Goal: Task Accomplishment & Management: Manage account settings

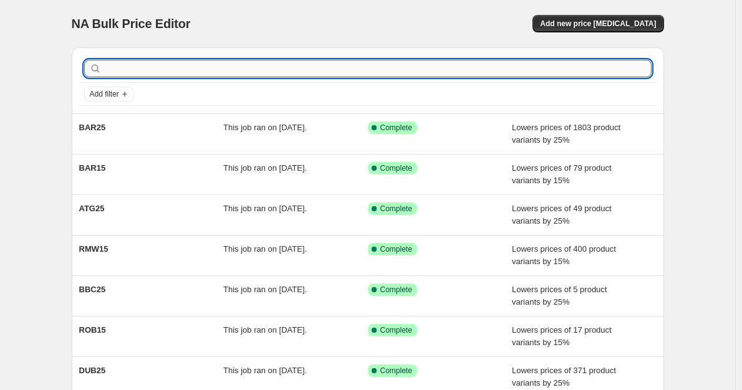
click at [176, 70] on input "text" at bounding box center [377, 68] width 547 height 17
type input "bar25"
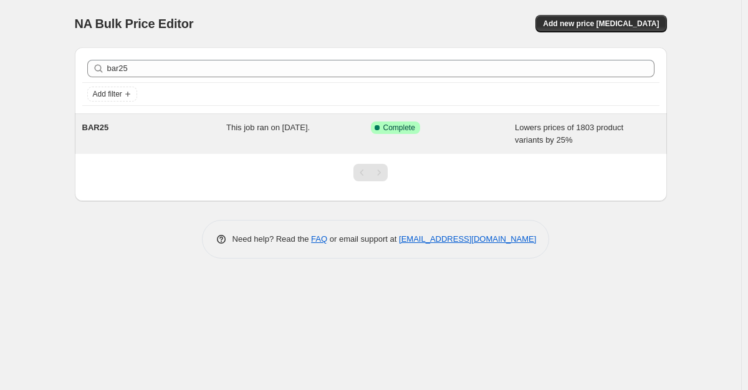
click at [278, 137] on div "This job ran on [DATE]." at bounding box center [298, 134] width 145 height 25
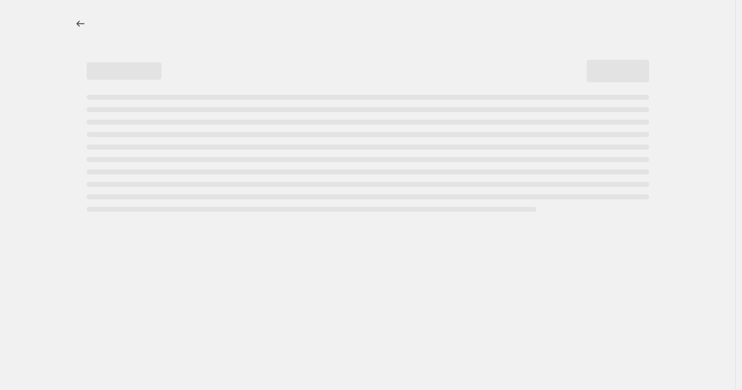
select select "percentage"
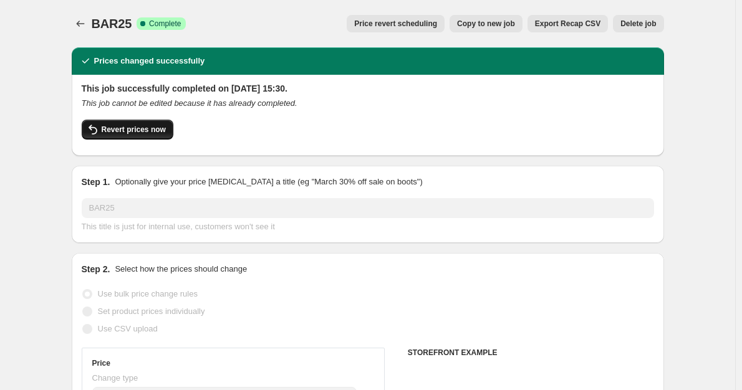
click at [145, 127] on span "Revert prices now" at bounding box center [134, 130] width 64 height 10
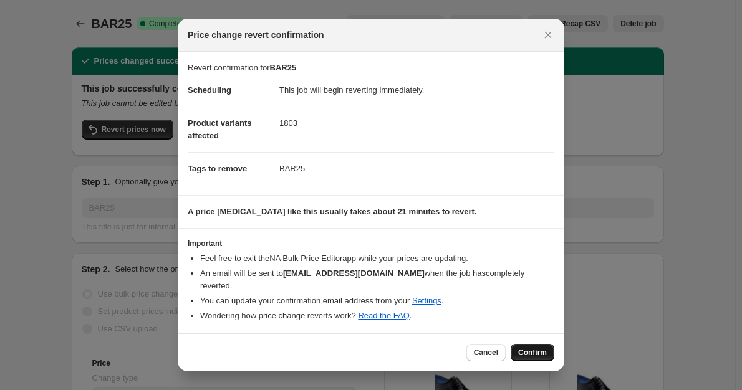
click at [521, 344] on button "Confirm" at bounding box center [533, 352] width 44 height 17
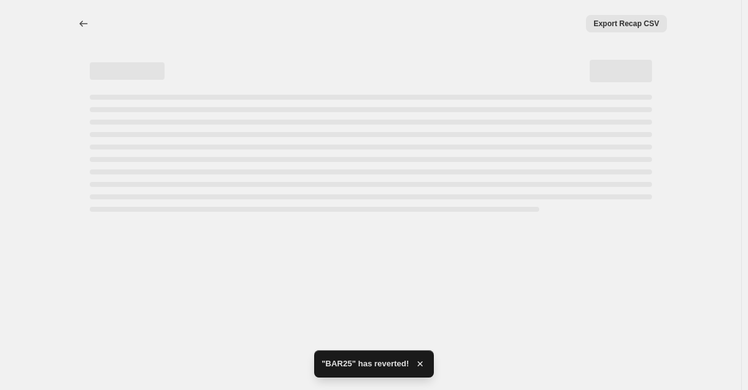
select select "percentage"
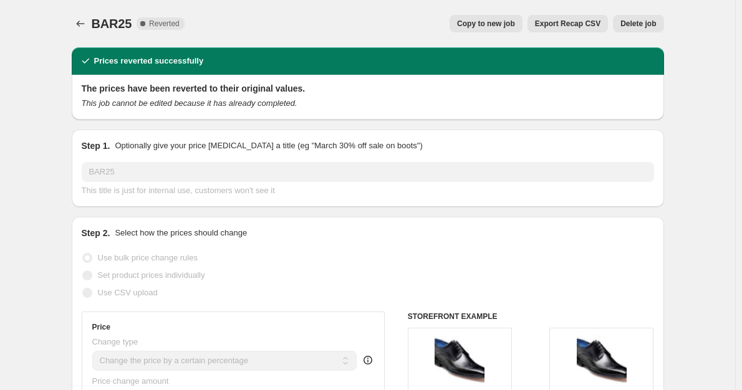
click at [474, 27] on span "Copy to new job" at bounding box center [486, 24] width 58 height 10
select select "percentage"
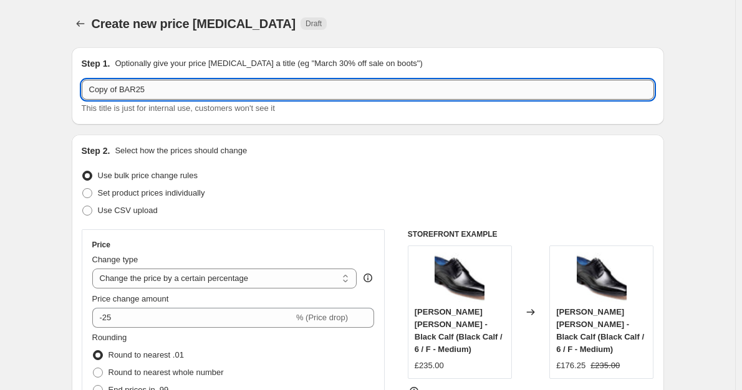
click at [118, 92] on input "Copy of BAR25" at bounding box center [368, 90] width 572 height 20
click at [124, 90] on input "Copy of BAR25" at bounding box center [368, 90] width 572 height 20
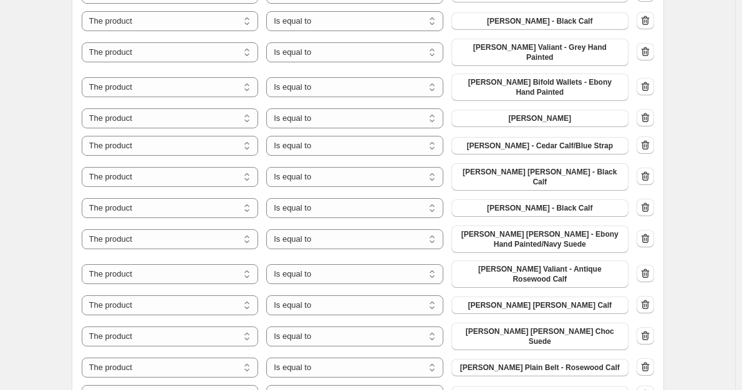
scroll to position [5749, 0]
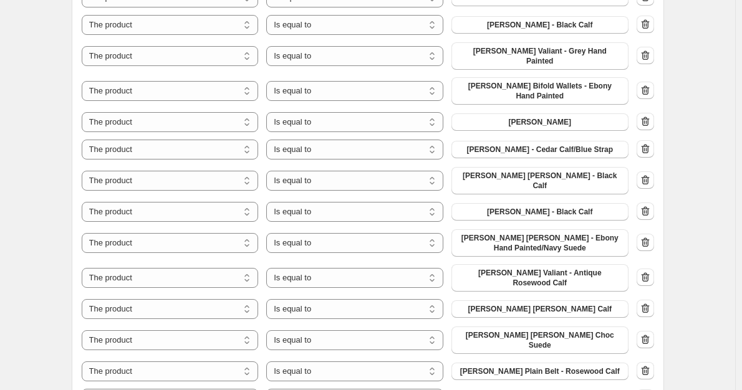
type input "BAR25"
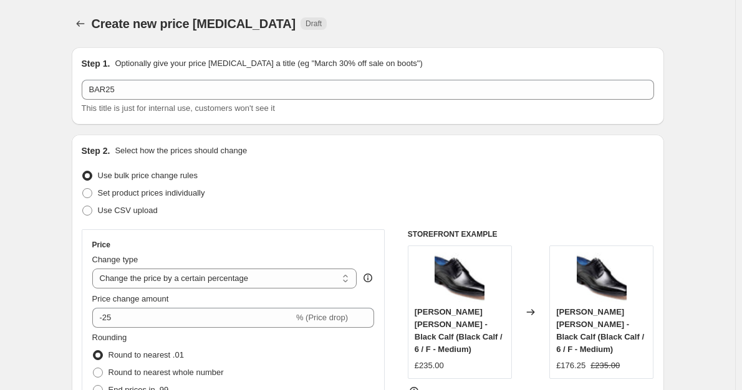
select select "percentage"
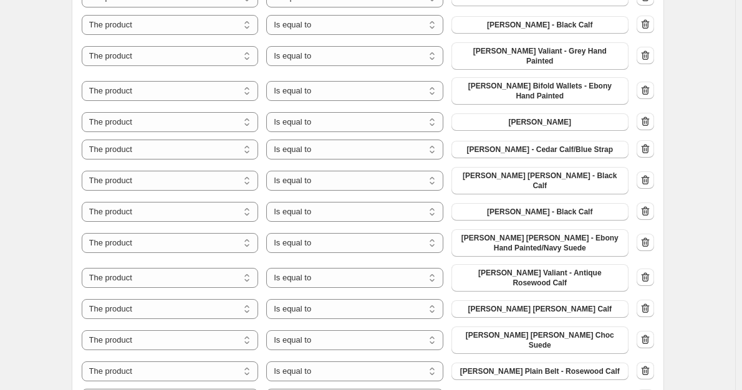
scroll to position [5749, 0]
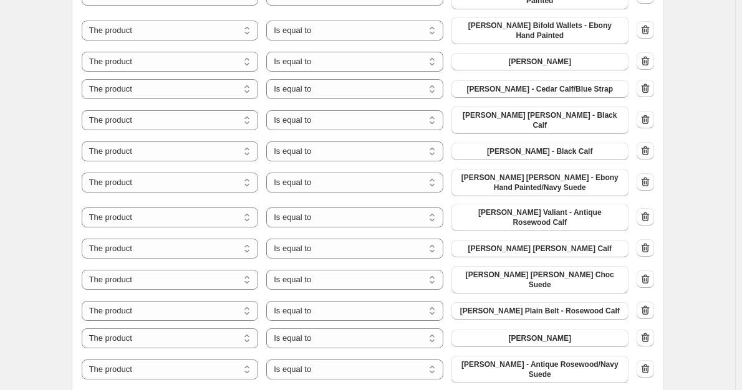
scroll to position [5811, 0]
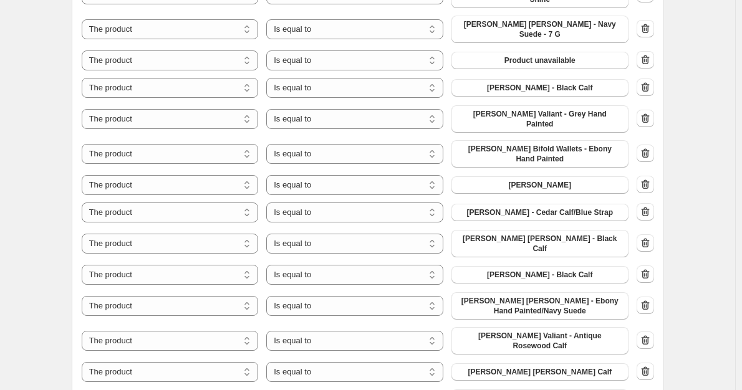
scroll to position [5687, 0]
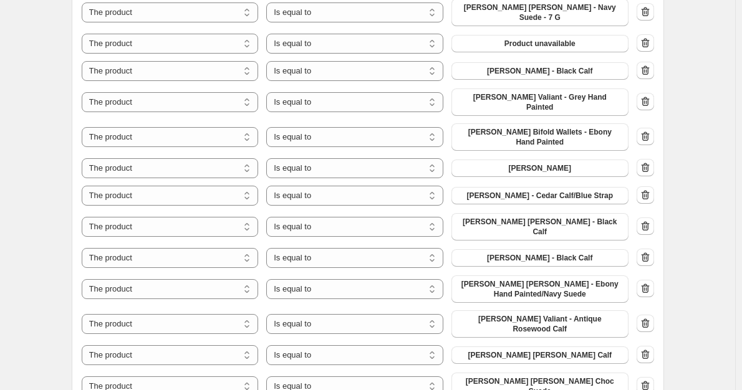
scroll to position [5749, 0]
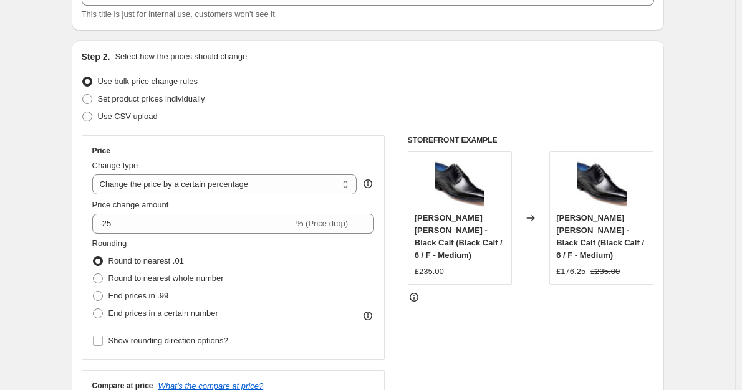
scroll to position [0, 0]
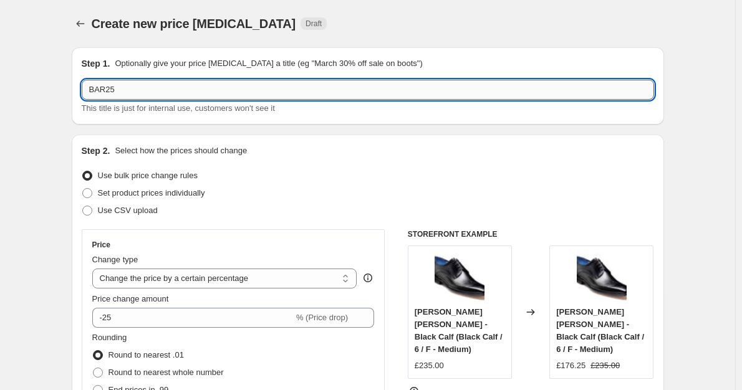
click at [94, 90] on input "BAR25" at bounding box center [368, 90] width 572 height 20
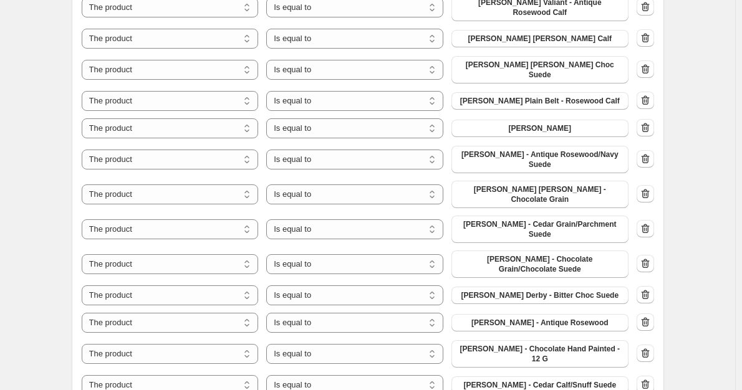
scroll to position [6123, 0]
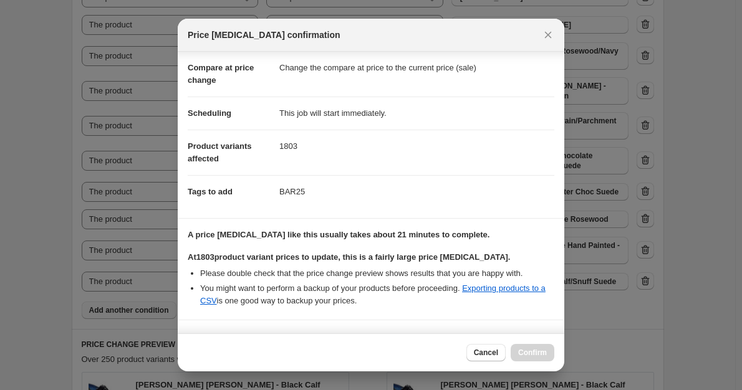
scroll to position [236, 0]
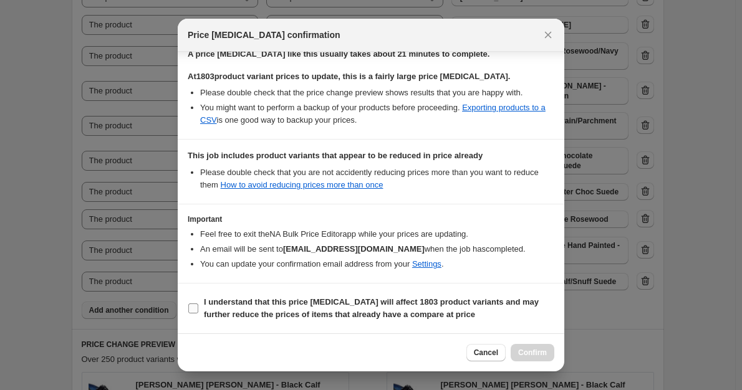
click at [256, 308] on span "I understand that this price change job will affect 1803 product variants and m…" at bounding box center [379, 308] width 350 height 25
click at [198, 308] on input "I understand that this price change job will affect 1803 product variants and m…" at bounding box center [193, 309] width 10 height 10
checkbox input "true"
click at [535, 359] on button "Confirm" at bounding box center [533, 352] width 44 height 17
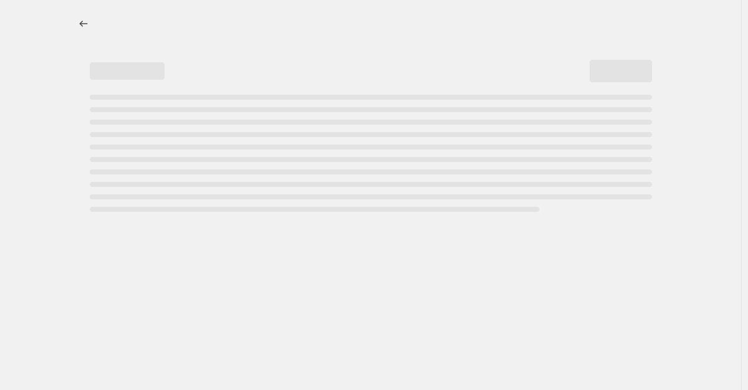
select select "percentage"
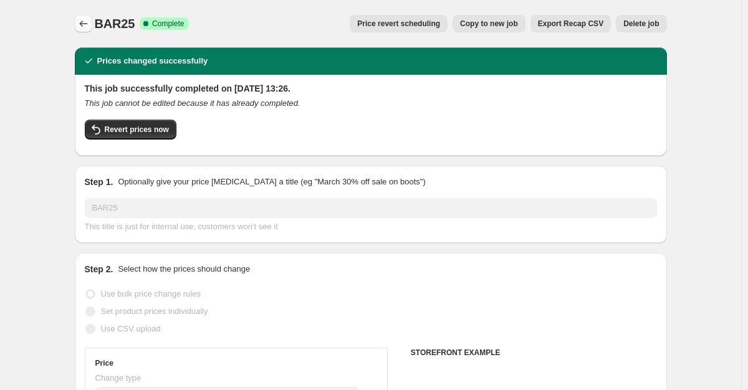
click at [81, 26] on icon "Price change jobs" at bounding box center [83, 24] width 8 height 6
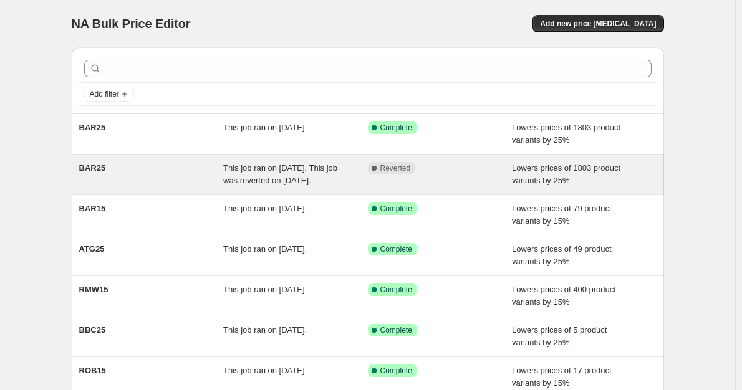
click at [166, 166] on div "BAR25" at bounding box center [151, 174] width 145 height 25
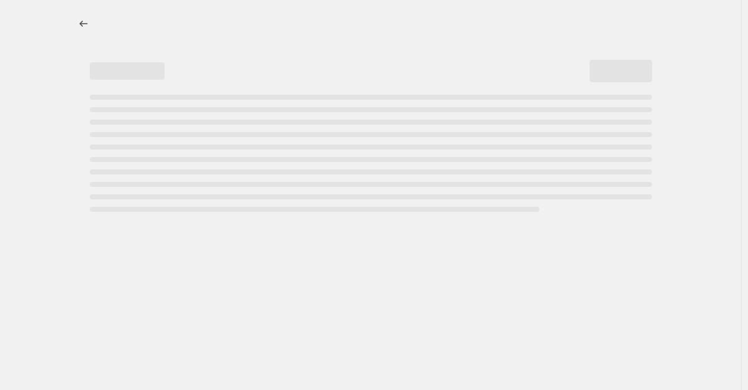
select select "percentage"
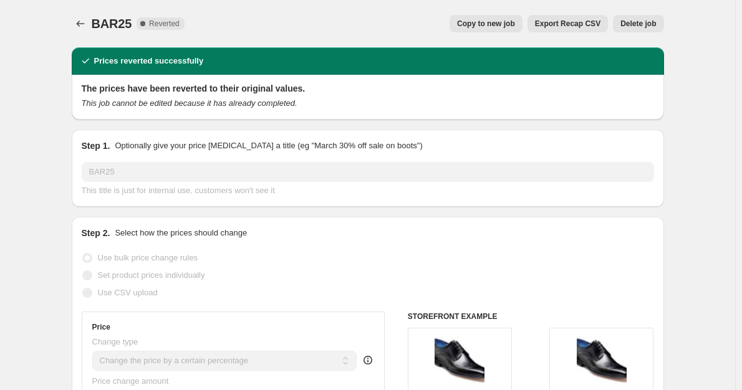
click at [635, 27] on span "Delete job" at bounding box center [638, 24] width 36 height 10
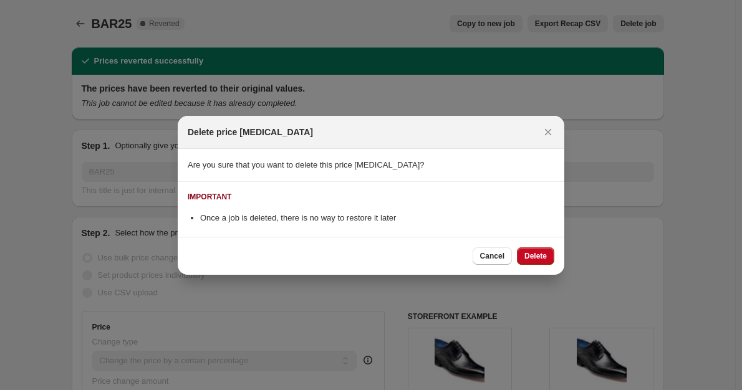
click at [684, 192] on div at bounding box center [371, 195] width 742 height 390
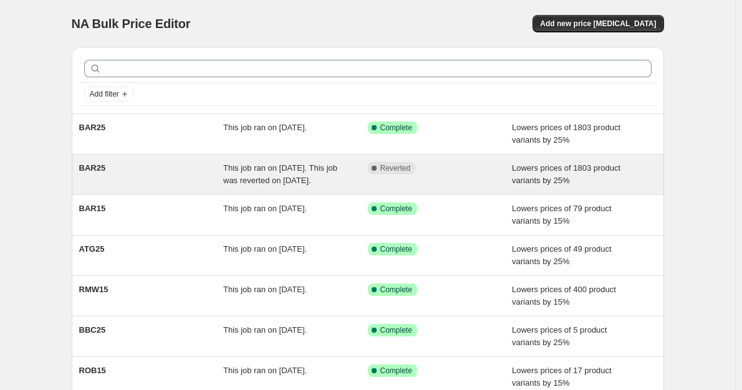
click at [269, 180] on span "This job ran on 18 September 2025. This job was reverted on 9 October 2025." at bounding box center [280, 174] width 114 height 22
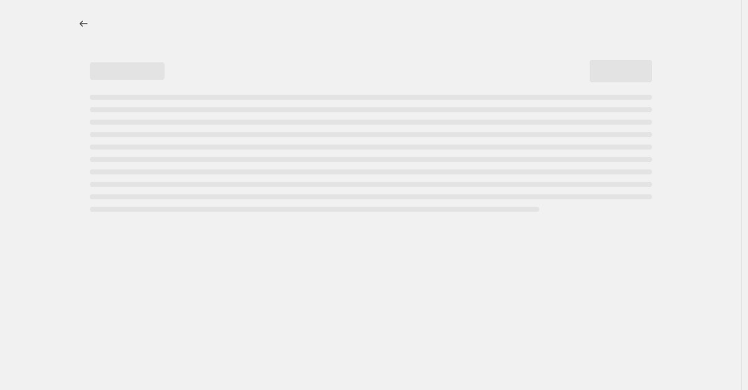
select select "percentage"
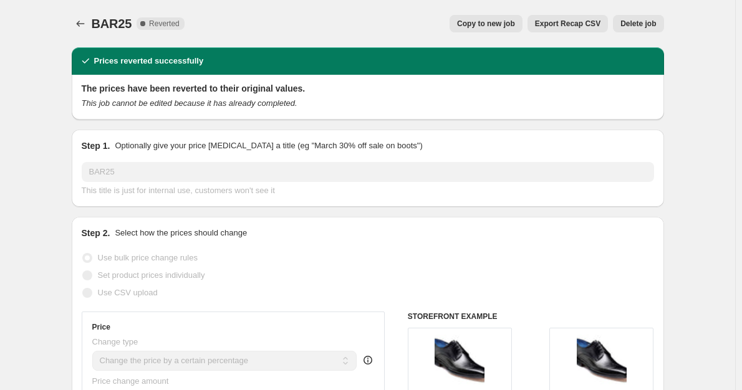
click at [651, 23] on span "Delete job" at bounding box center [638, 24] width 36 height 10
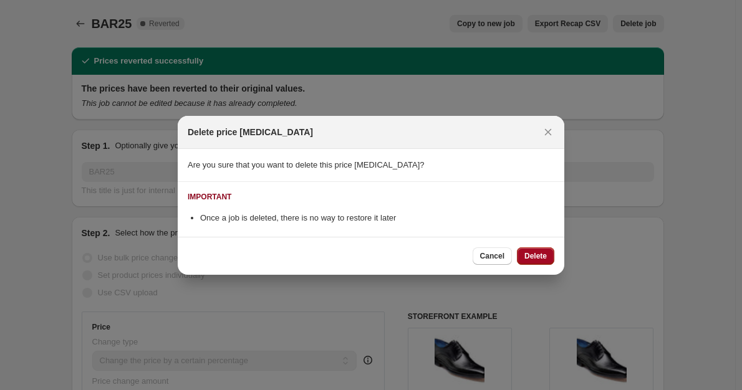
click at [540, 264] on button "Delete" at bounding box center [535, 255] width 37 height 17
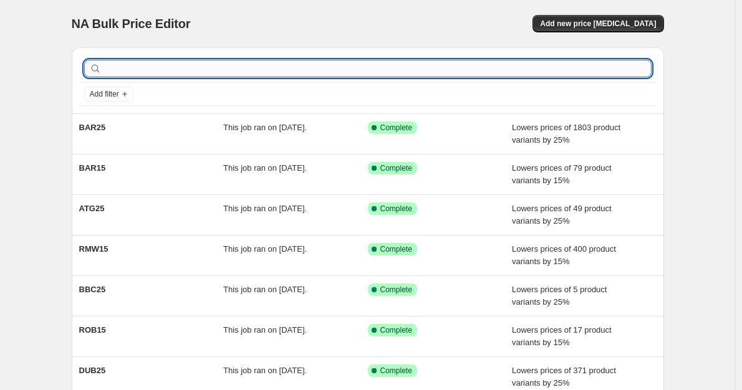
click at [184, 75] on input "text" at bounding box center [377, 68] width 547 height 17
type input "BAR25"
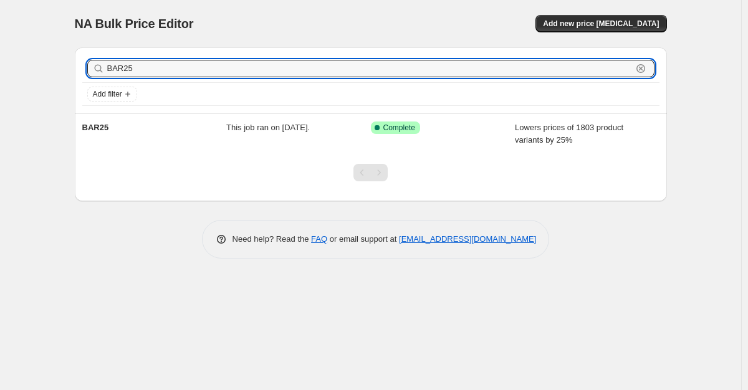
drag, startPoint x: 184, startPoint y: 75, endPoint x: 100, endPoint y: 71, distance: 83.6
click at [100, 71] on div "BAR25 Clear" at bounding box center [370, 68] width 567 height 17
